Goal: Register for event/course

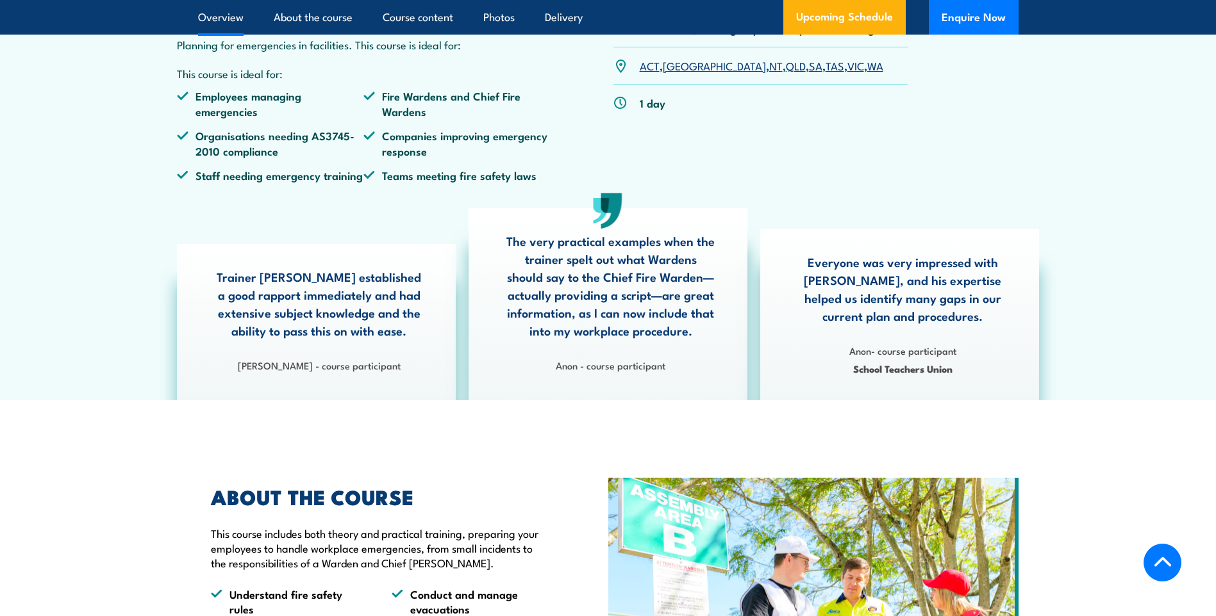
scroll to position [449, 0]
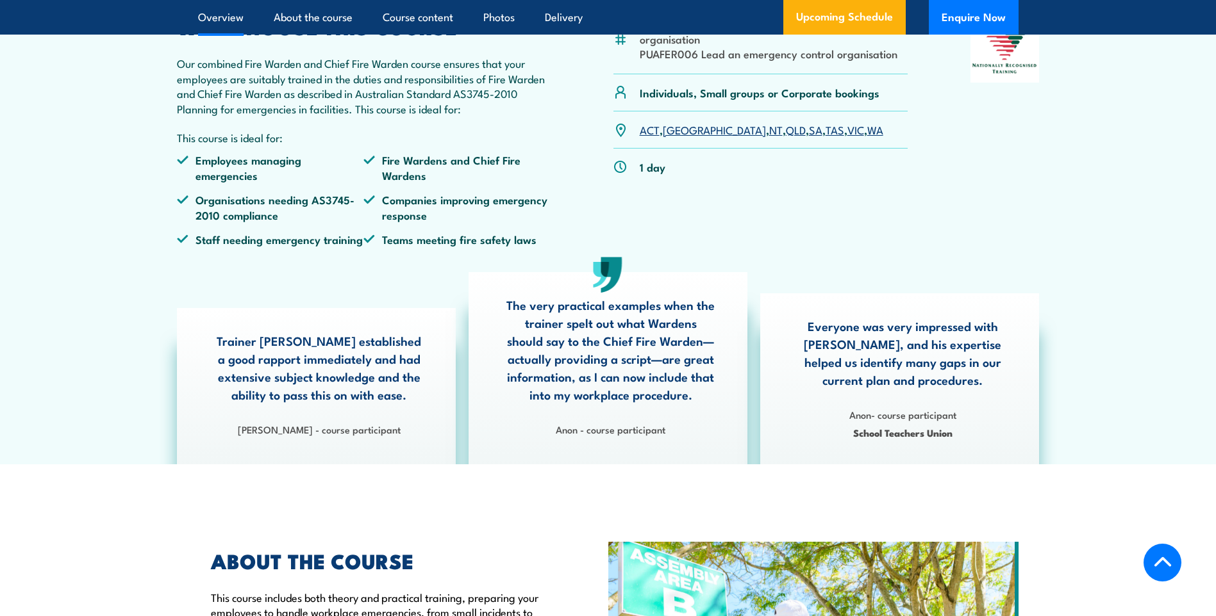
click at [318, 145] on p "This course is ideal for:" at bounding box center [364, 137] width 374 height 15
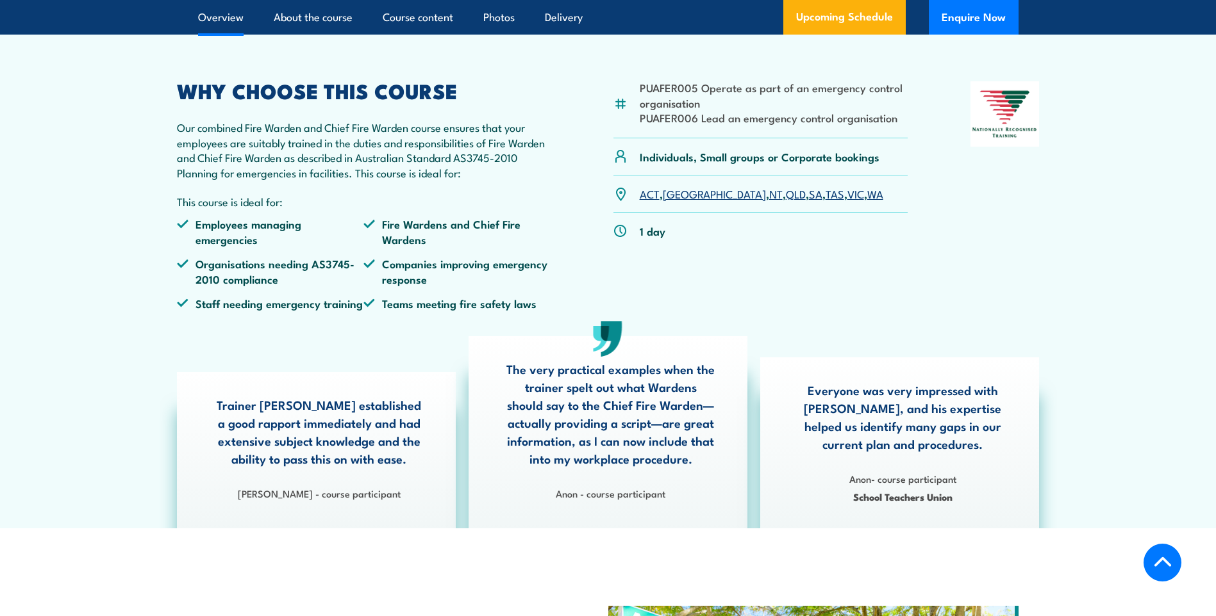
click at [336, 180] on p "Our combined Fire Warden and Chief Fire Warden course ensures that your employe…" at bounding box center [364, 150] width 374 height 60
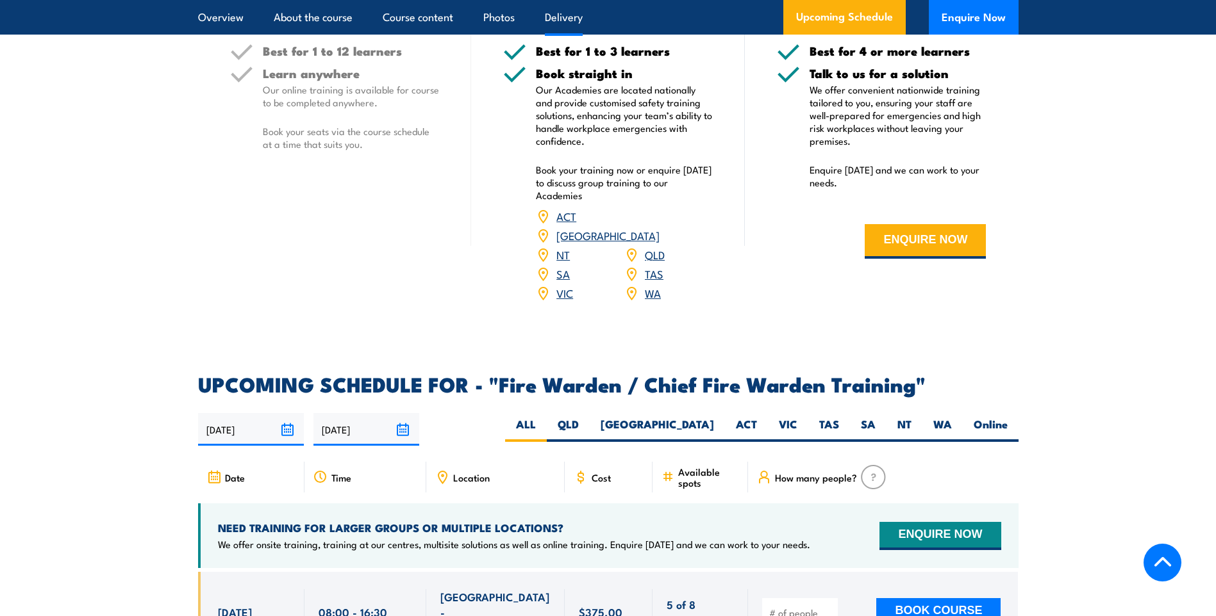
scroll to position [1922, 0]
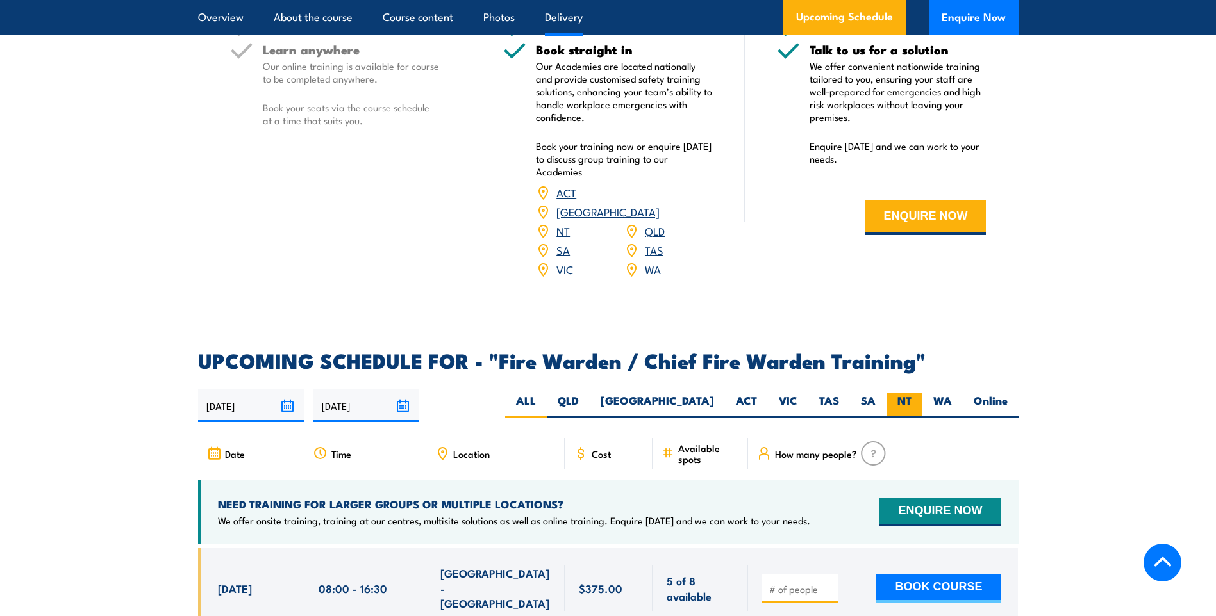
click at [903, 395] on label "NT" at bounding box center [904, 405] width 36 height 25
click at [911, 395] on input "NT" at bounding box center [915, 397] width 8 height 8
radio input "true"
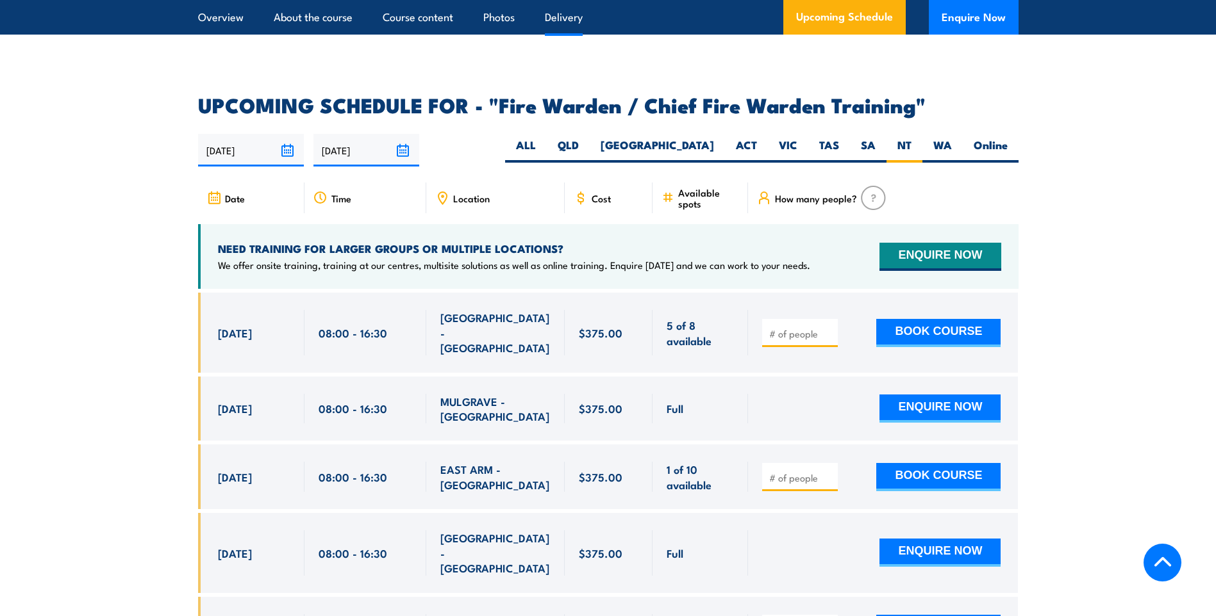
scroll to position [2179, 0]
